Goal: Check status: Check status

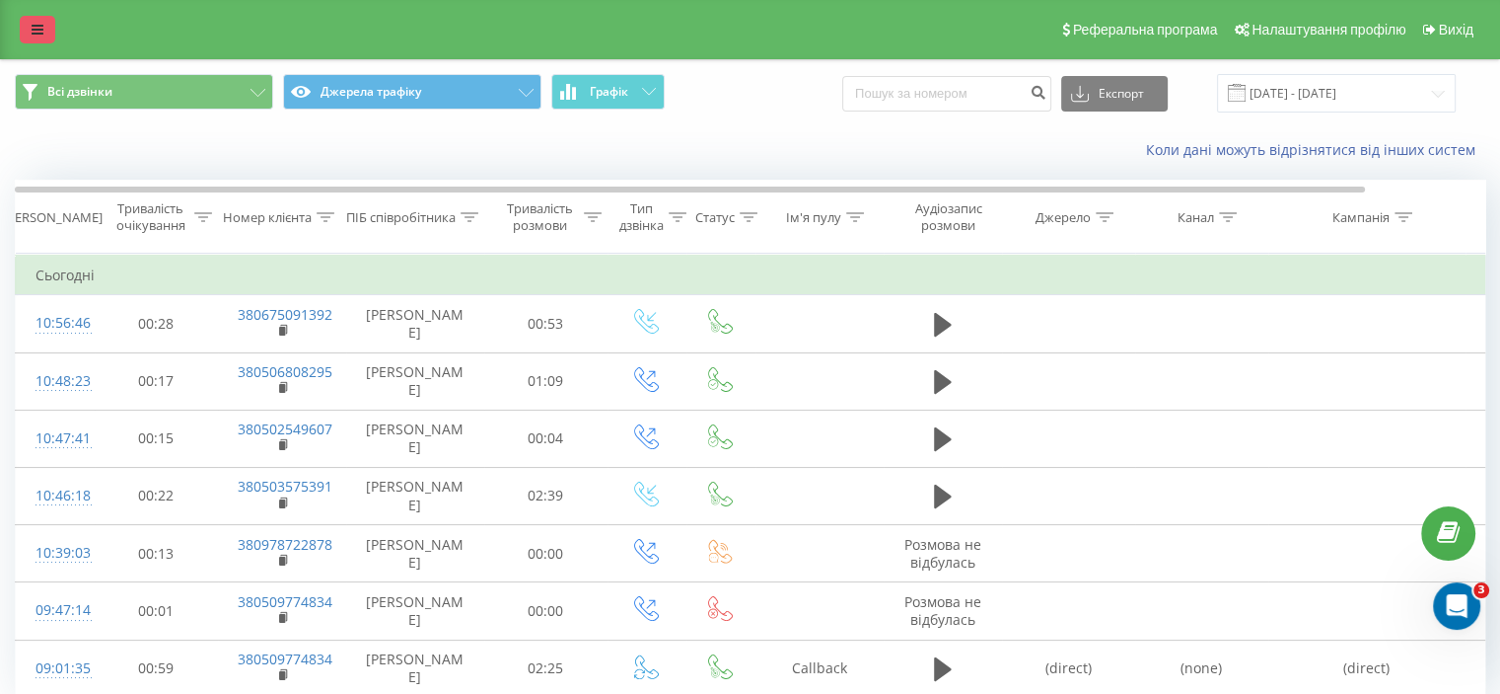
click at [35, 39] on link at bounding box center [38, 30] width 36 height 28
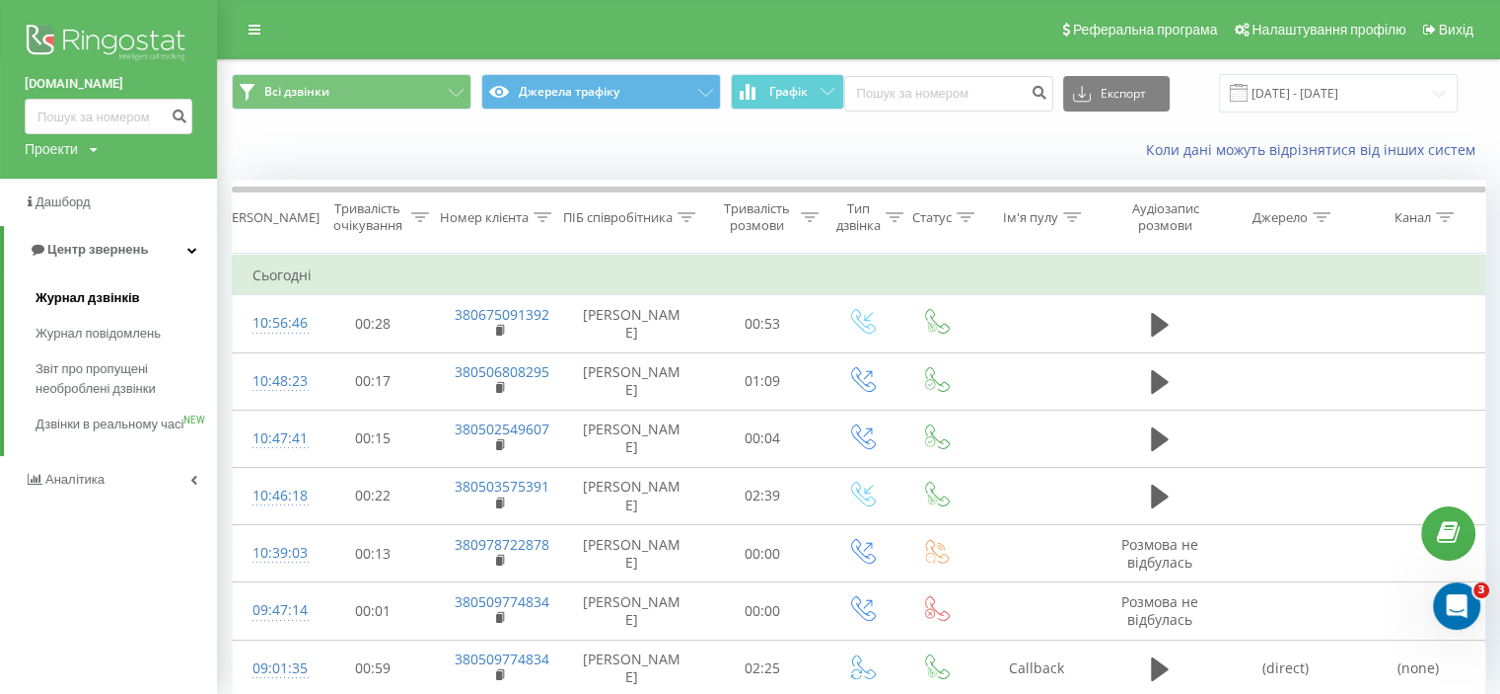
click at [85, 290] on span "Журнал дзвінків" at bounding box center [88, 298] width 105 height 20
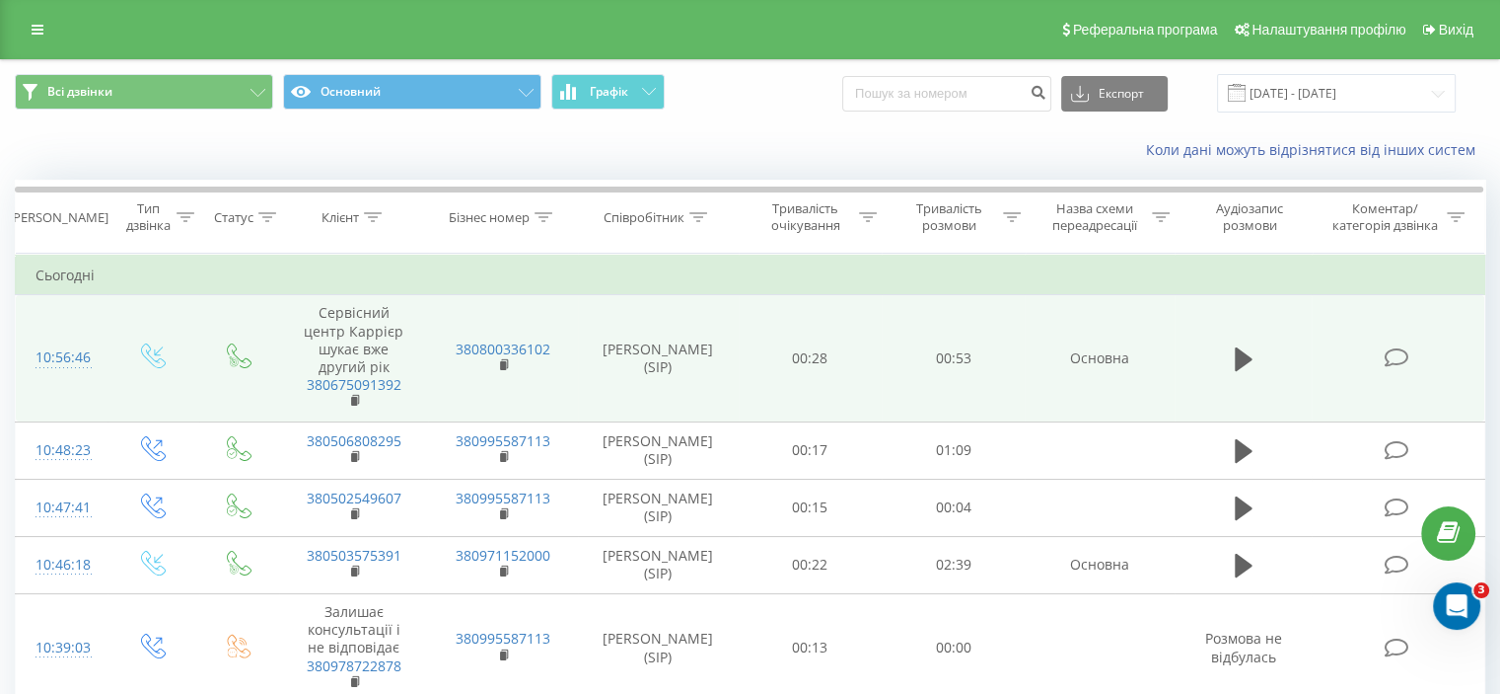
click at [1395, 348] on icon at bounding box center [1396, 357] width 25 height 21
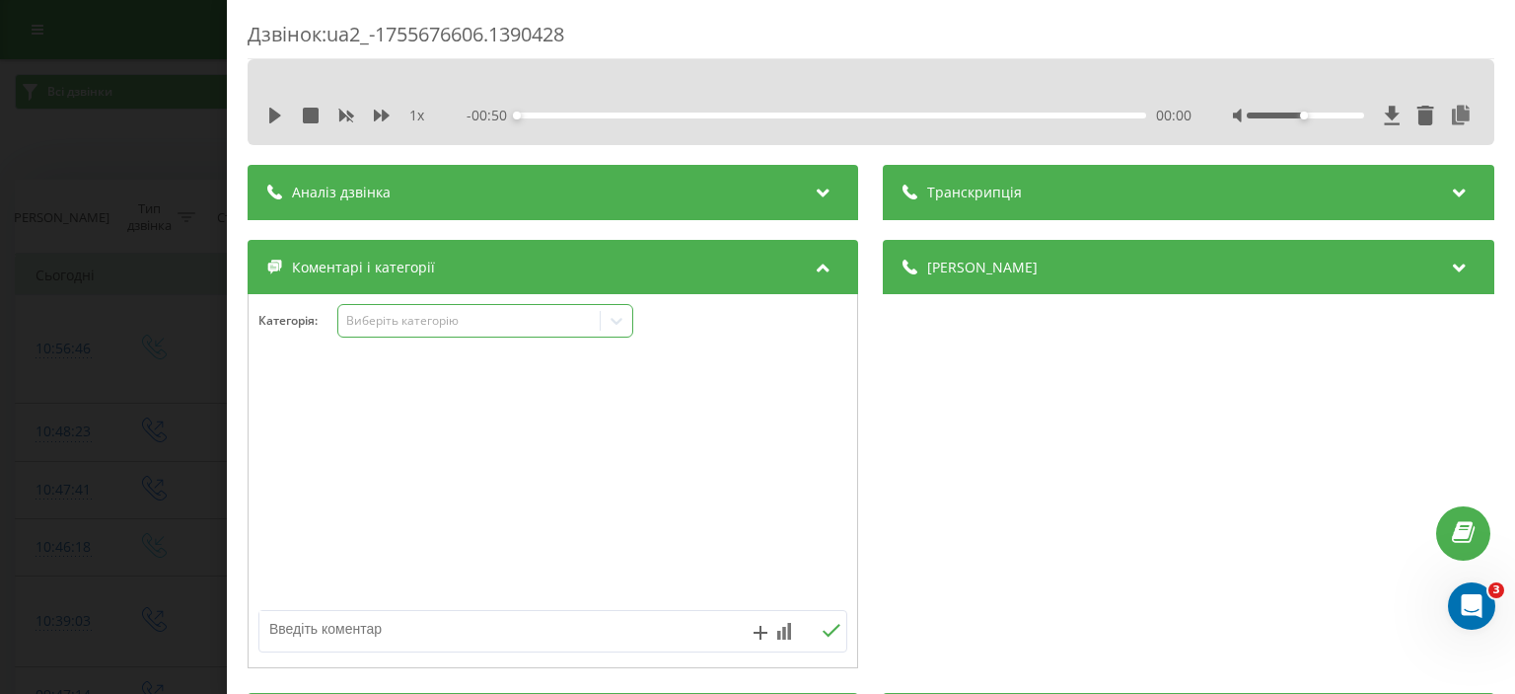
click at [609, 314] on icon at bounding box center [617, 321] width 20 height 20
click at [119, 353] on div "Дзвінок : ua2_-1755676606.1390428 1 x - 00:50 00:00 00:00 Транскрипція Для AI-а…" at bounding box center [757, 347] width 1515 height 694
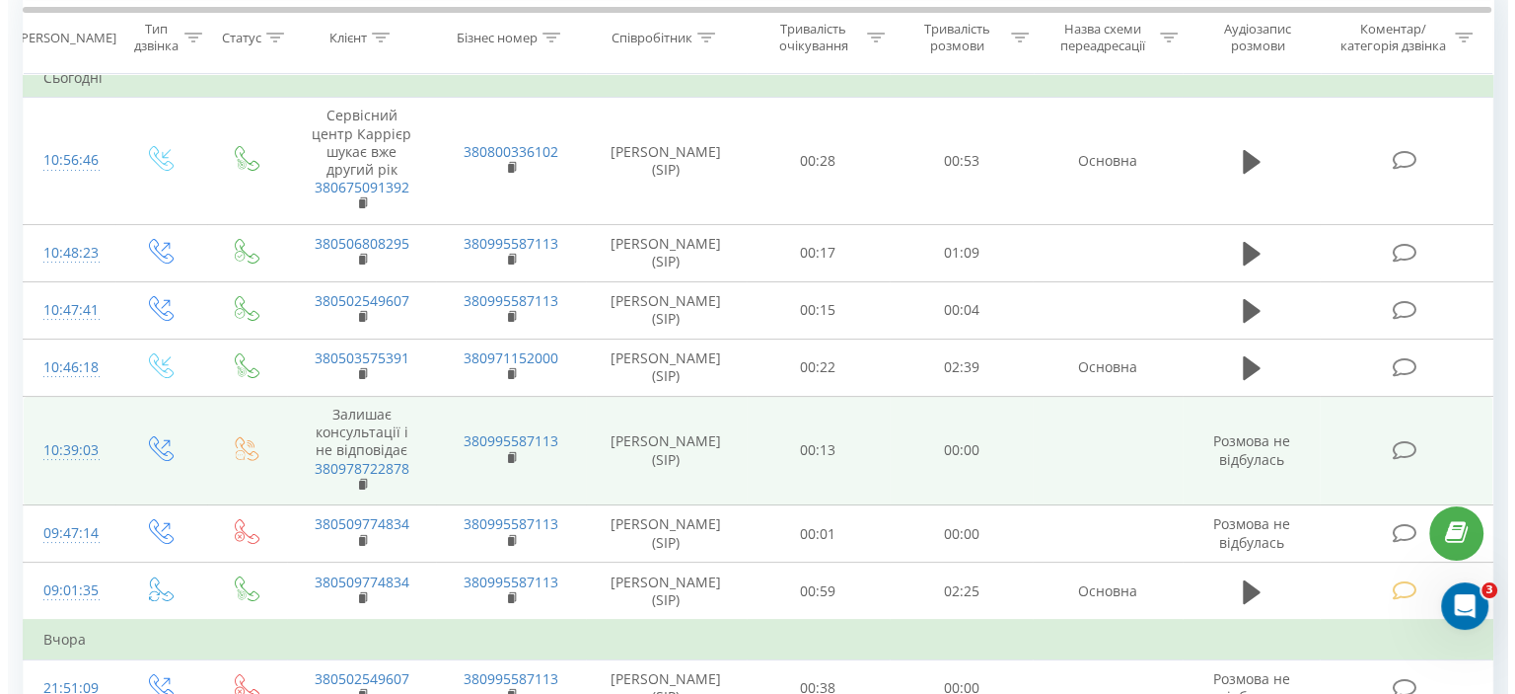
scroll to position [395, 0]
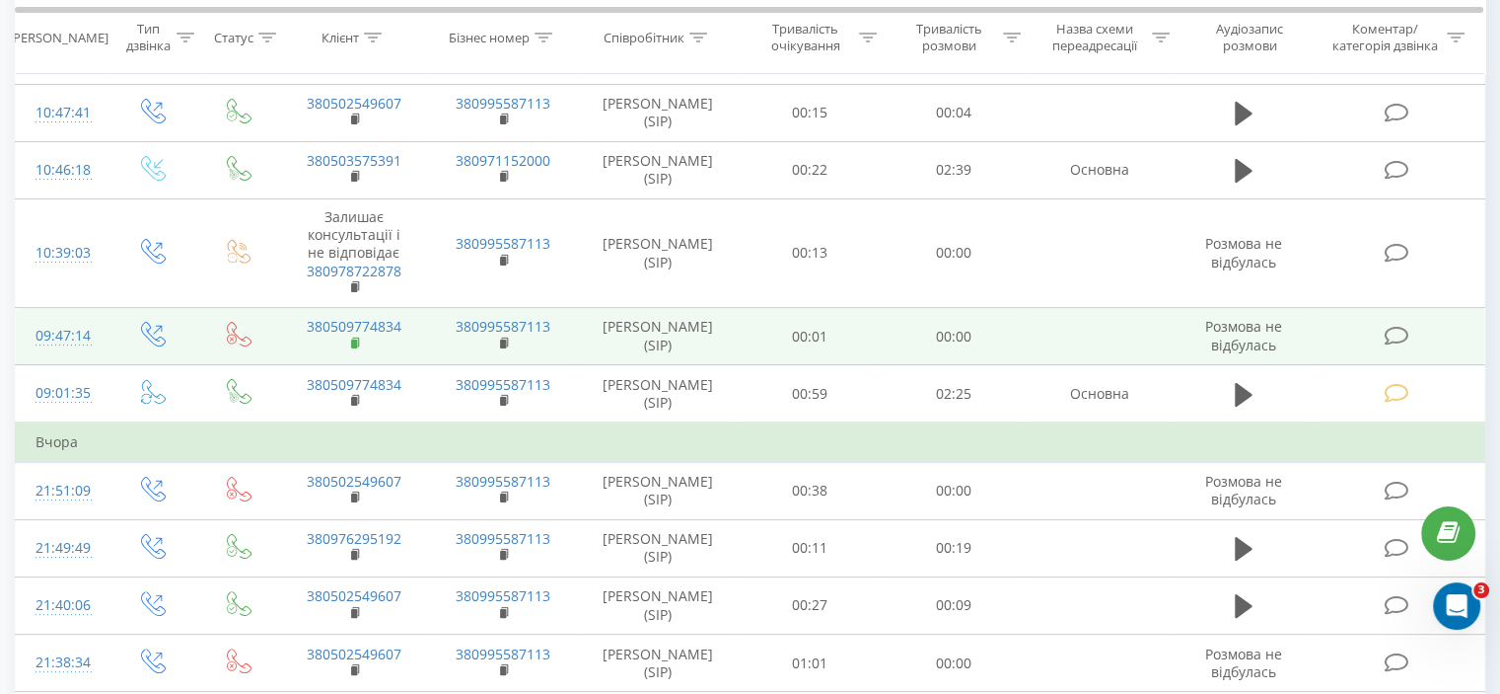
click at [355, 343] on rect at bounding box center [354, 343] width 6 height 9
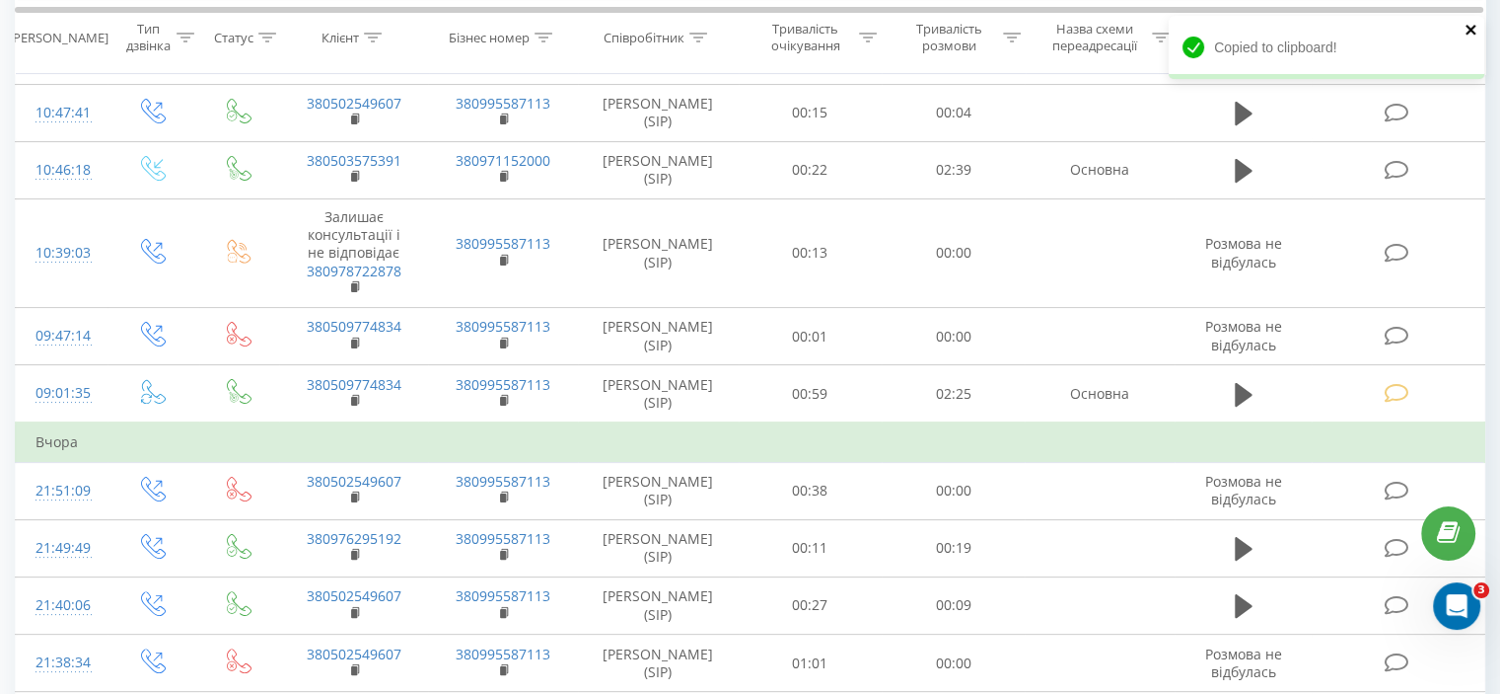
click at [1475, 30] on icon "close" at bounding box center [1472, 30] width 14 height 16
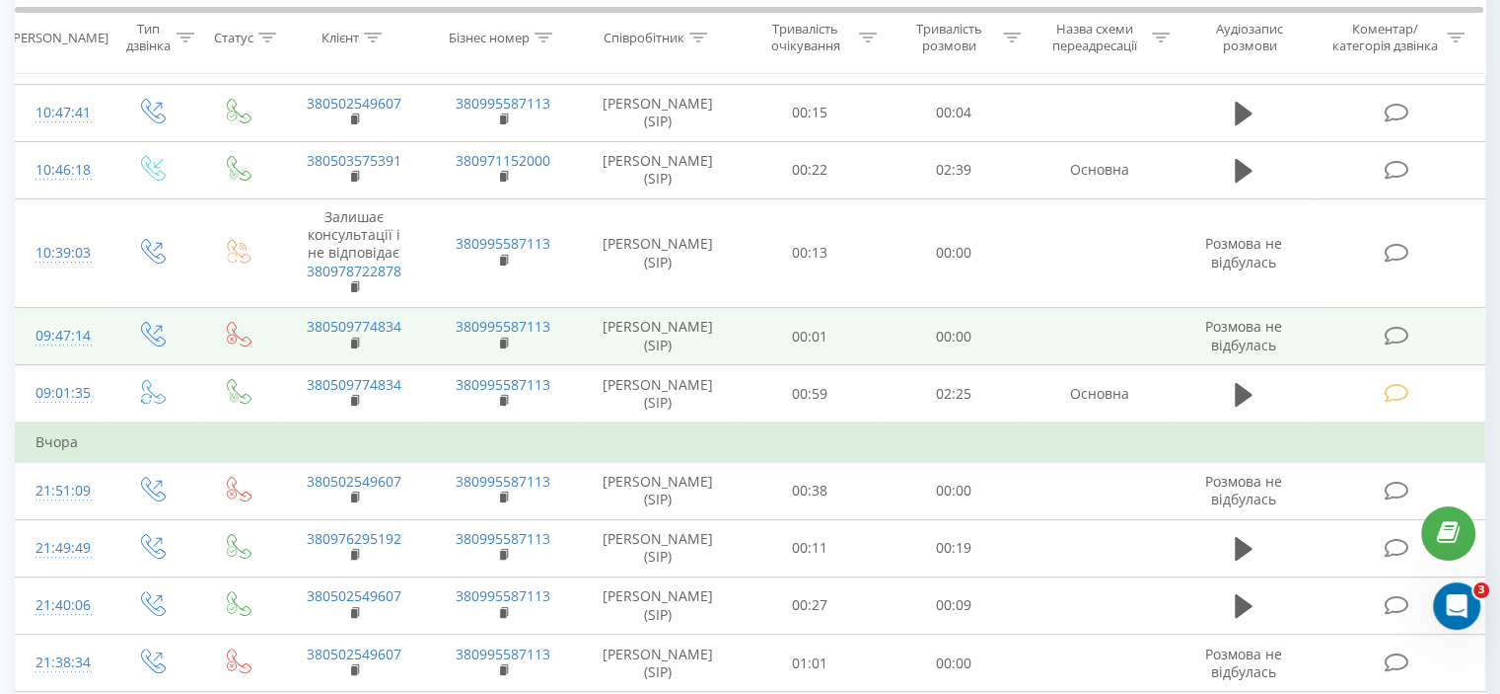
drag, startPoint x: 414, startPoint y: 335, endPoint x: 426, endPoint y: 345, distance: 15.4
click at [426, 345] on td "380509774834" at bounding box center [353, 336] width 149 height 57
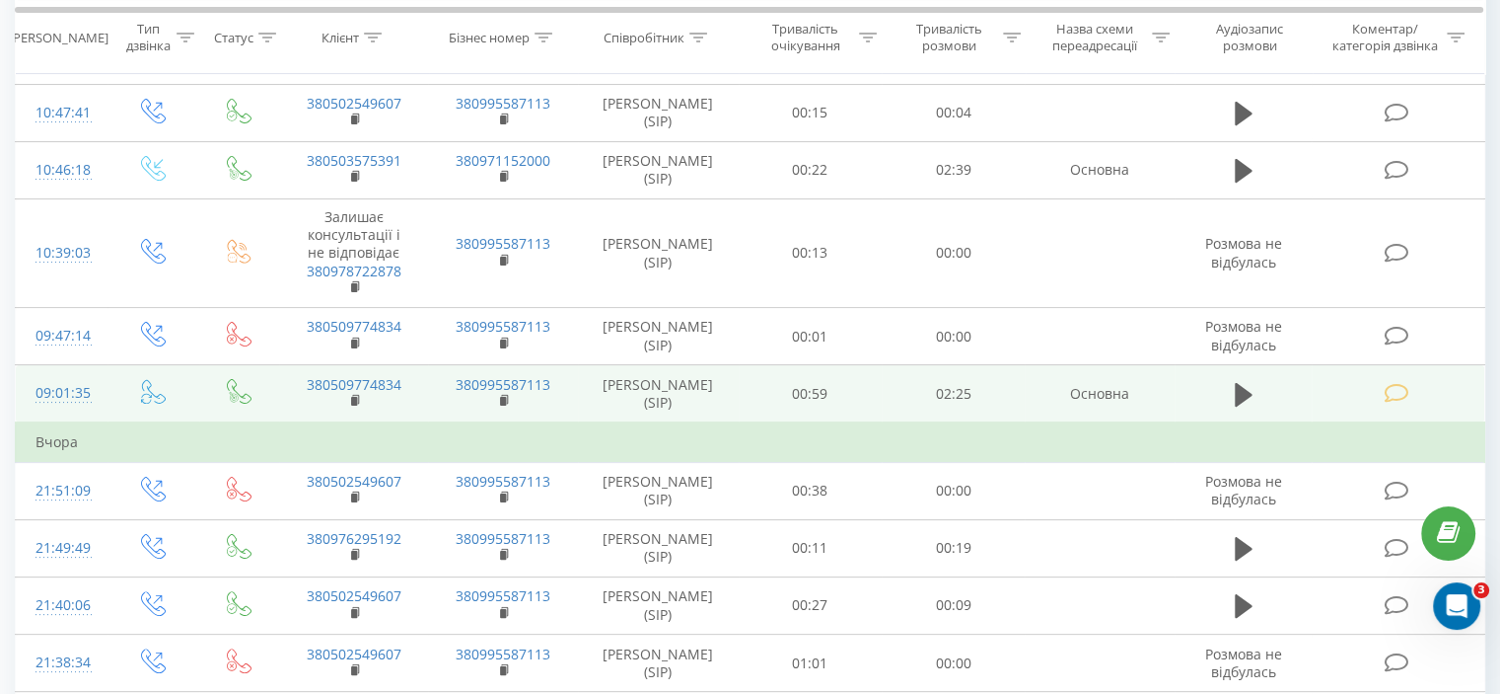
click at [1389, 397] on icon at bounding box center [1396, 393] width 25 height 21
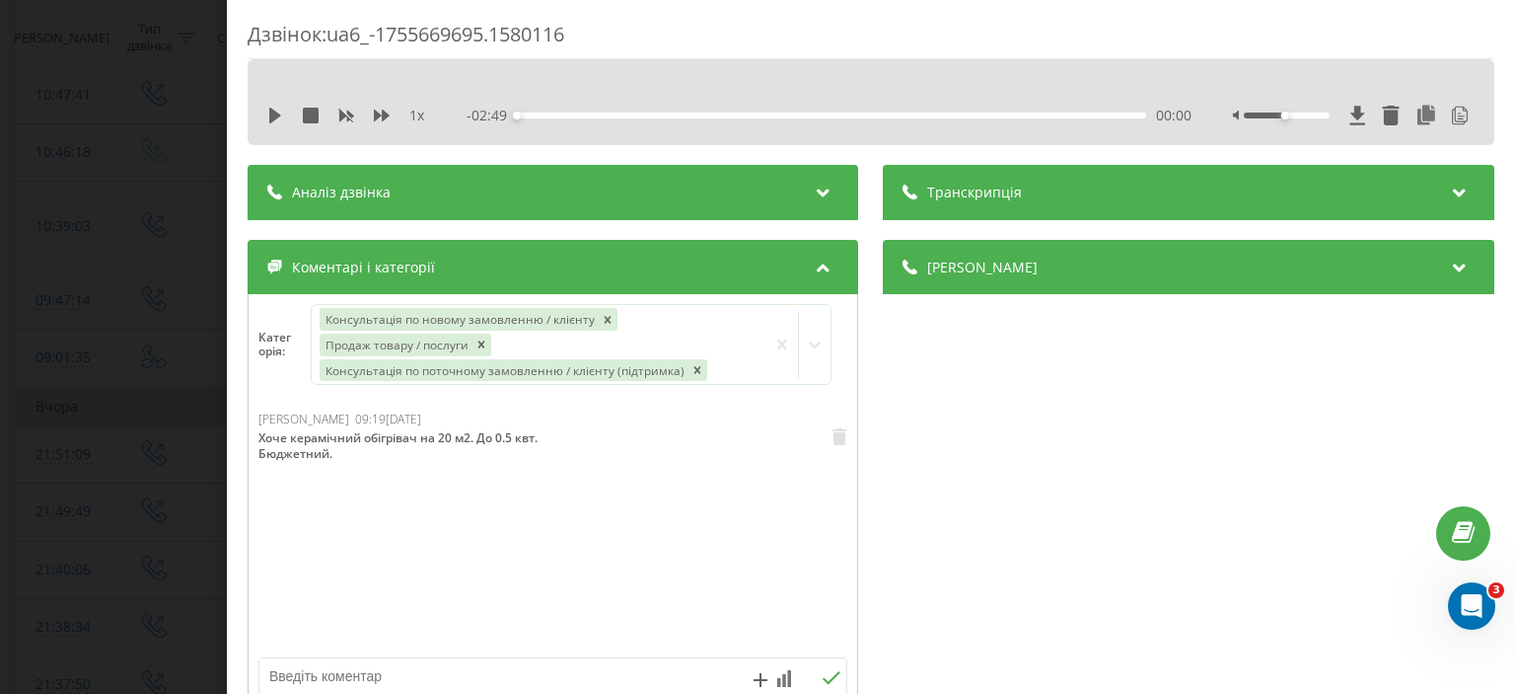
click at [1456, 191] on icon at bounding box center [1460, 190] width 24 height 20
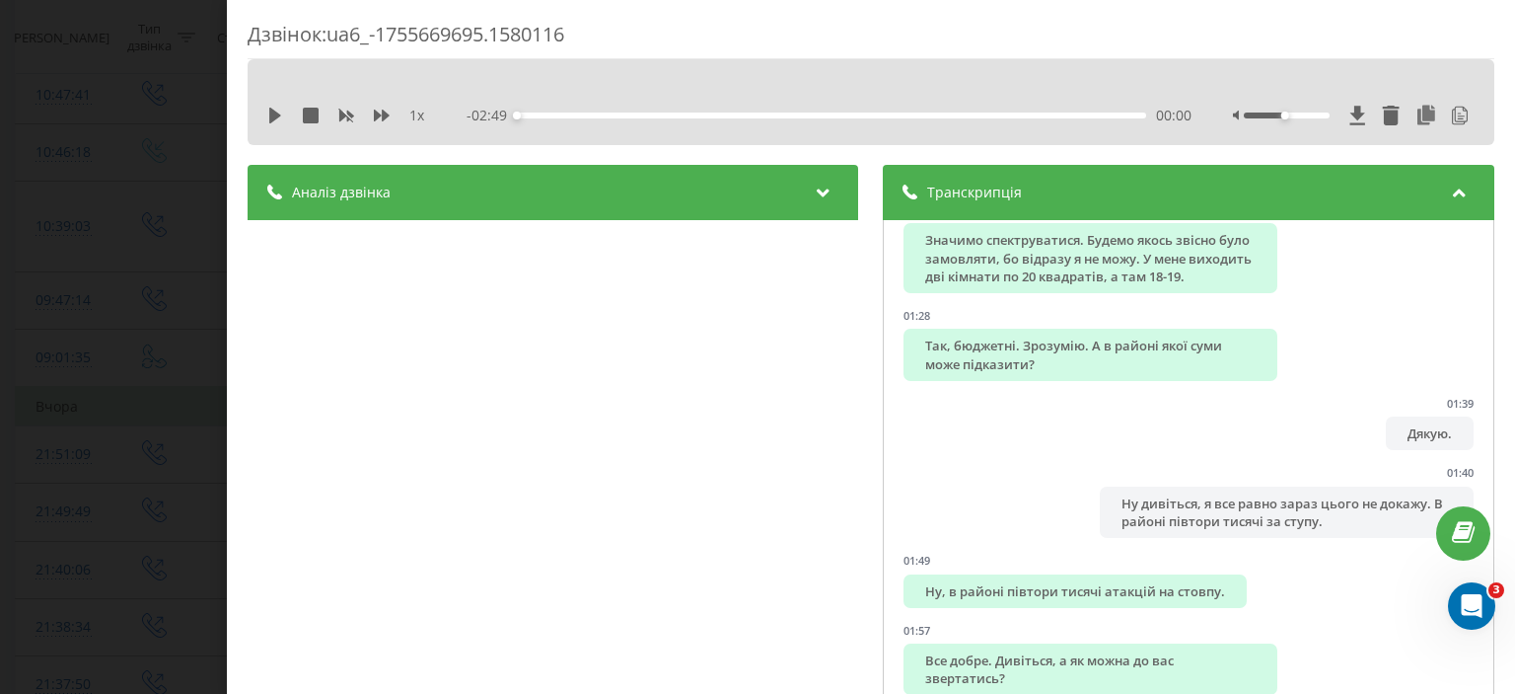
scroll to position [1085, 0]
